Goal: Task Accomplishment & Management: Use online tool/utility

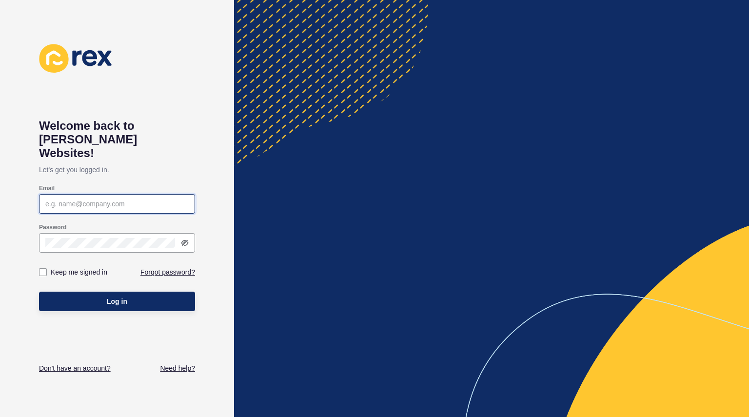
click at [96, 199] on input "Email" at bounding box center [116, 204] width 143 height 10
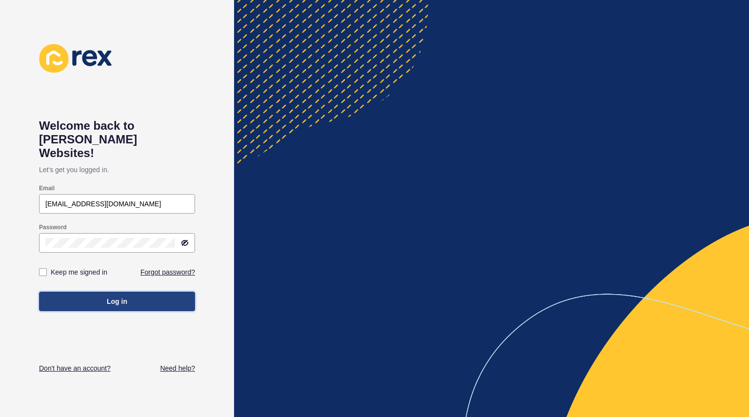
click at [146, 292] on button "Log in" at bounding box center [117, 302] width 156 height 20
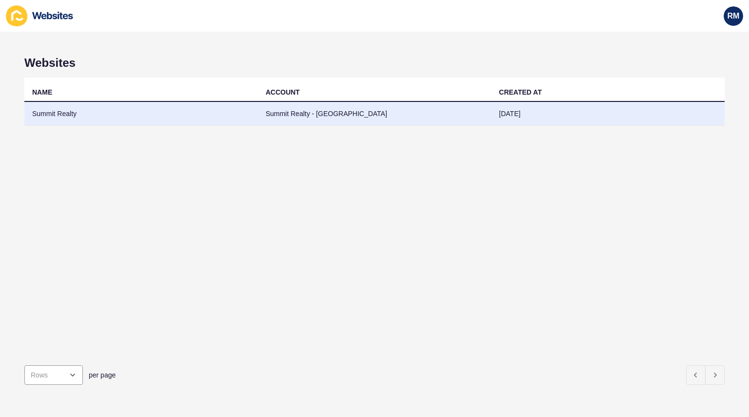
click at [304, 111] on td "Summit Realty - Waikiki" at bounding box center [375, 114] width 234 height 24
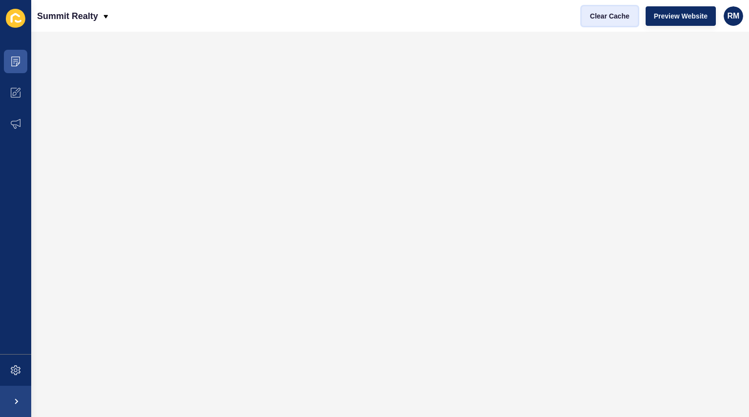
click at [623, 16] on span "Clear Cache" at bounding box center [610, 16] width 40 height 10
click at [619, 19] on span "Clear Cache" at bounding box center [610, 16] width 40 height 10
click at [606, 18] on span "Clear Cache" at bounding box center [610, 16] width 40 height 10
click at [738, 17] on span "RM" at bounding box center [734, 16] width 12 height 10
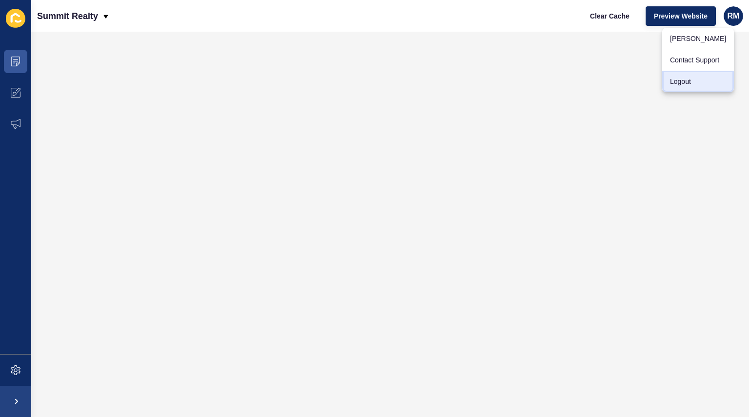
click at [690, 81] on link "Logout" at bounding box center [698, 81] width 72 height 21
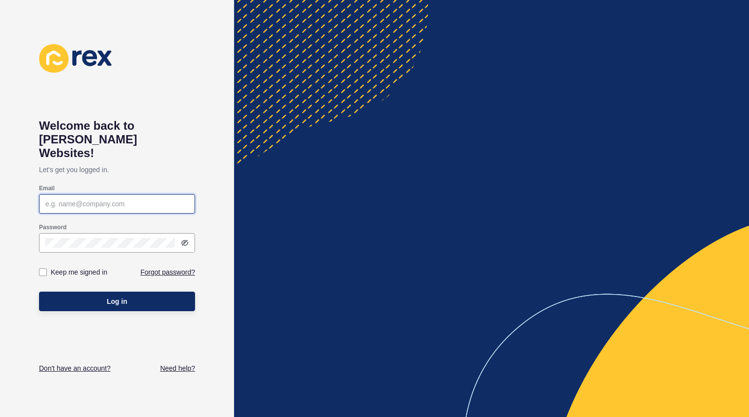
type input "[EMAIL_ADDRESS][DOMAIN_NAME]"
